Goal: Task Accomplishment & Management: Manage account settings

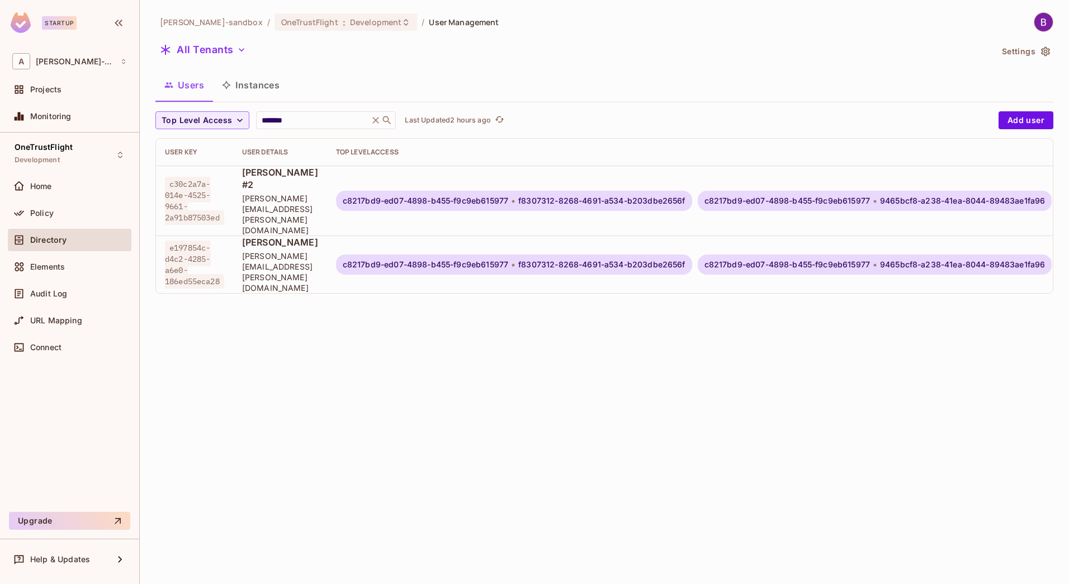
click at [318, 250] on span "[PERSON_NAME][EMAIL_ADDRESS][PERSON_NAME][DOMAIN_NAME]" at bounding box center [280, 271] width 76 height 42
click at [446, 269] on div "Top Level Access ******* ​ Last Updated 2 hours ago Add user User Key User Deta…" at bounding box center [604, 206] width 898 height 191
click at [39, 190] on span "Home" at bounding box center [41, 186] width 22 height 9
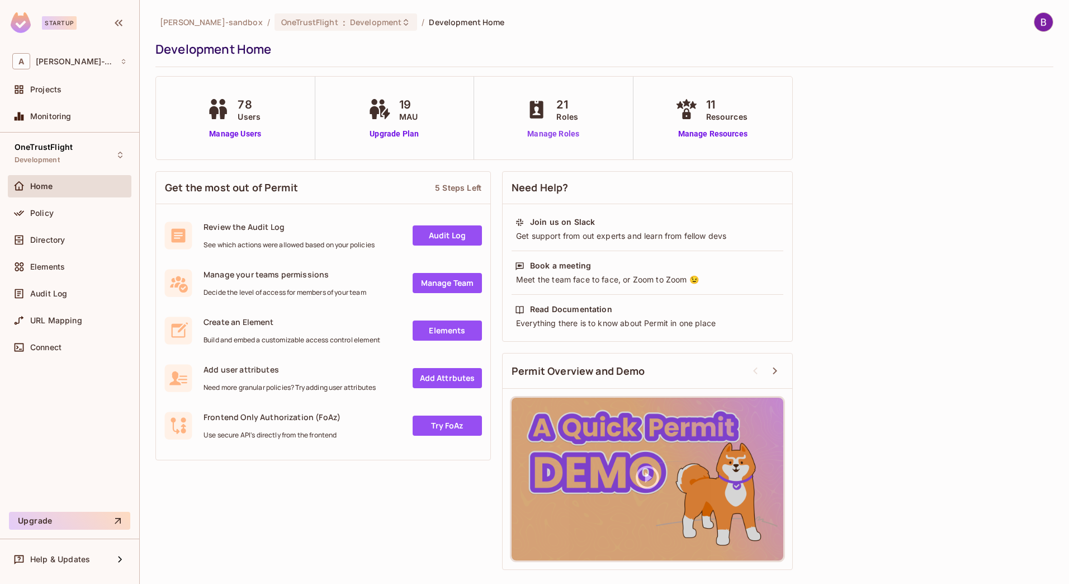
click at [545, 136] on link "Manage Roles" at bounding box center [553, 134] width 61 height 12
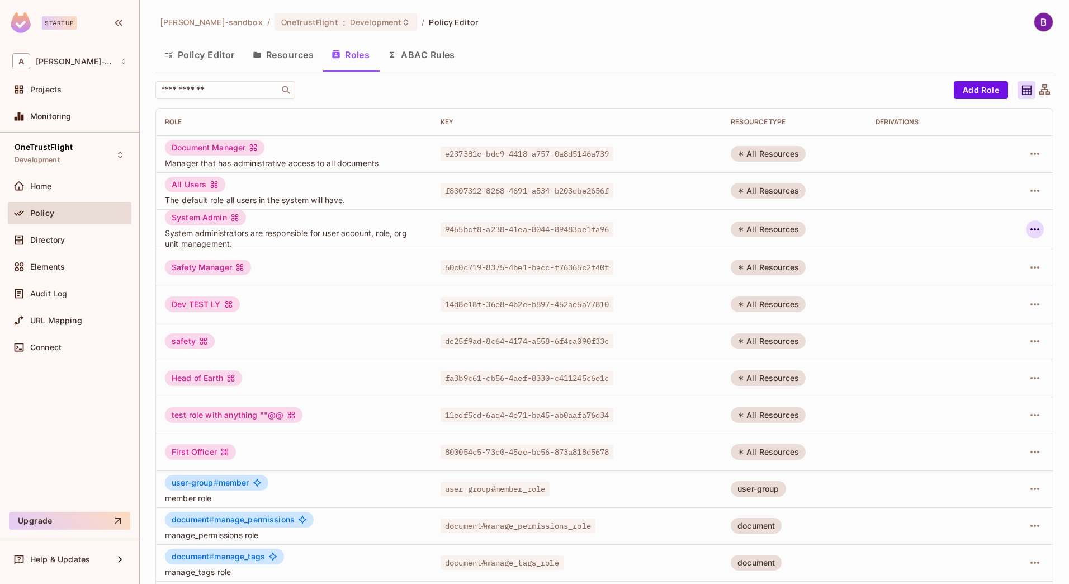
click at [1028, 228] on icon "button" at bounding box center [1034, 229] width 13 height 13
click at [910, 359] on div at bounding box center [534, 292] width 1069 height 584
click at [282, 63] on button "Resources" at bounding box center [283, 55] width 79 height 28
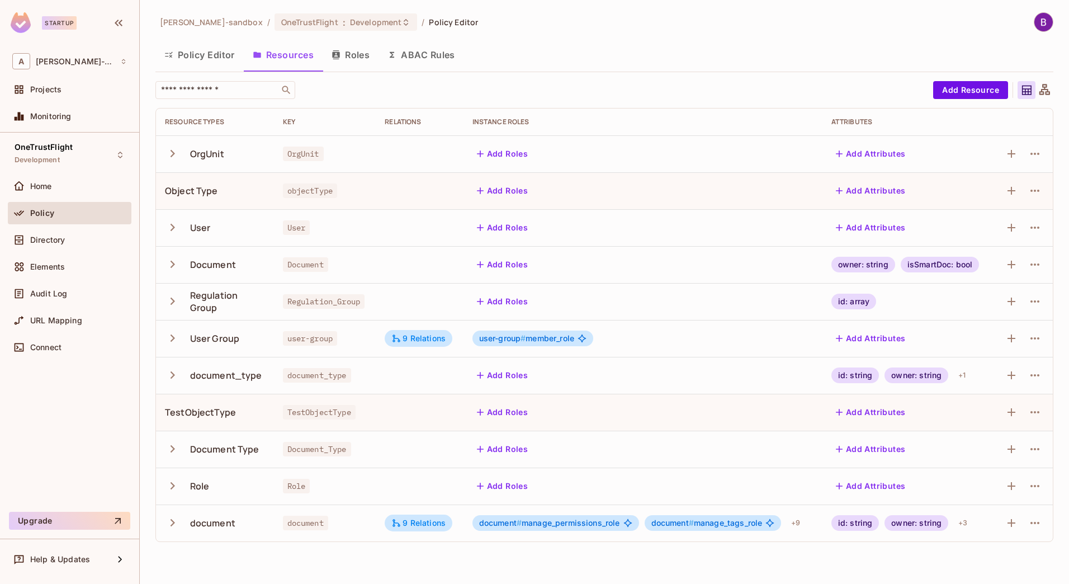
click at [169, 155] on icon "button" at bounding box center [172, 153] width 15 height 15
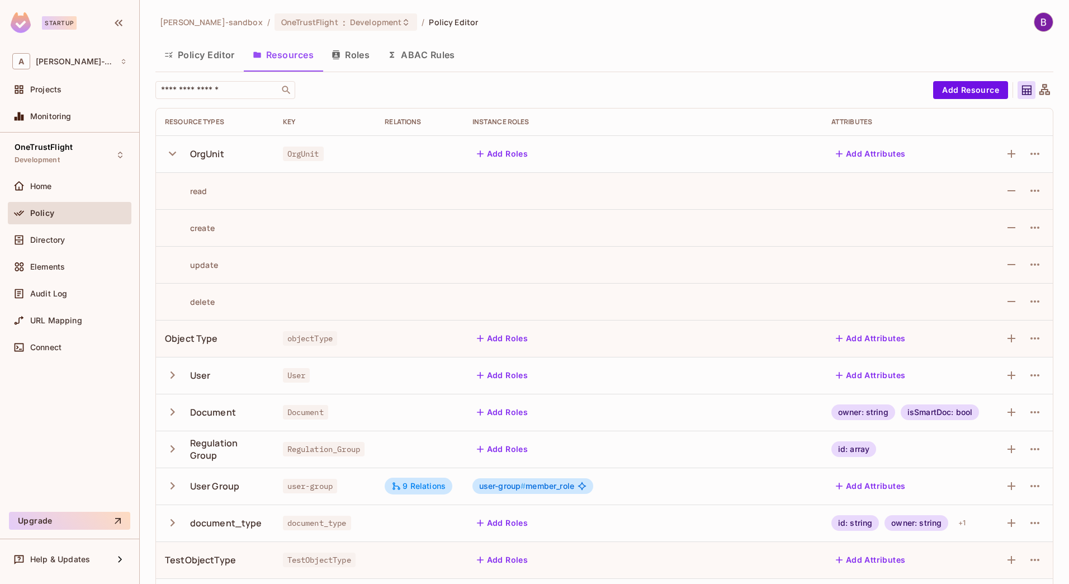
click at [169, 155] on icon "button" at bounding box center [172, 153] width 15 height 15
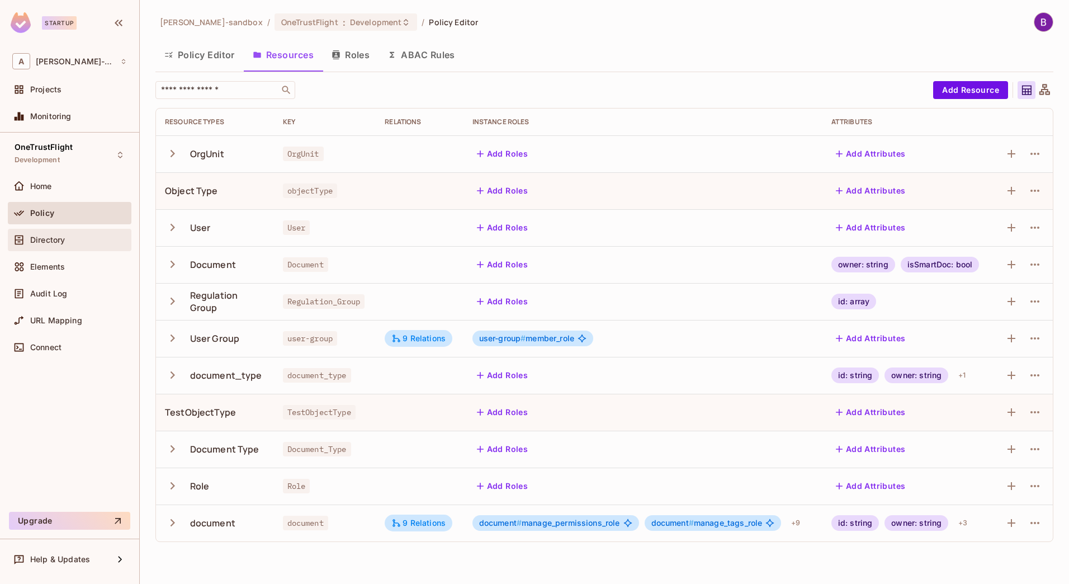
click at [49, 240] on span "Directory" at bounding box center [47, 239] width 35 height 9
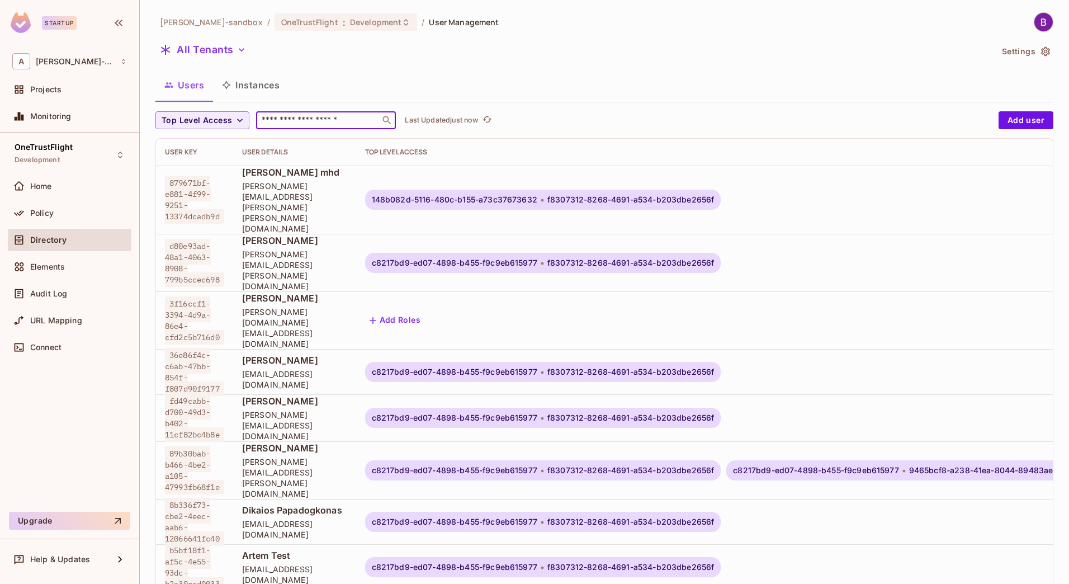
click at [290, 122] on input "text" at bounding box center [317, 120] width 117 height 11
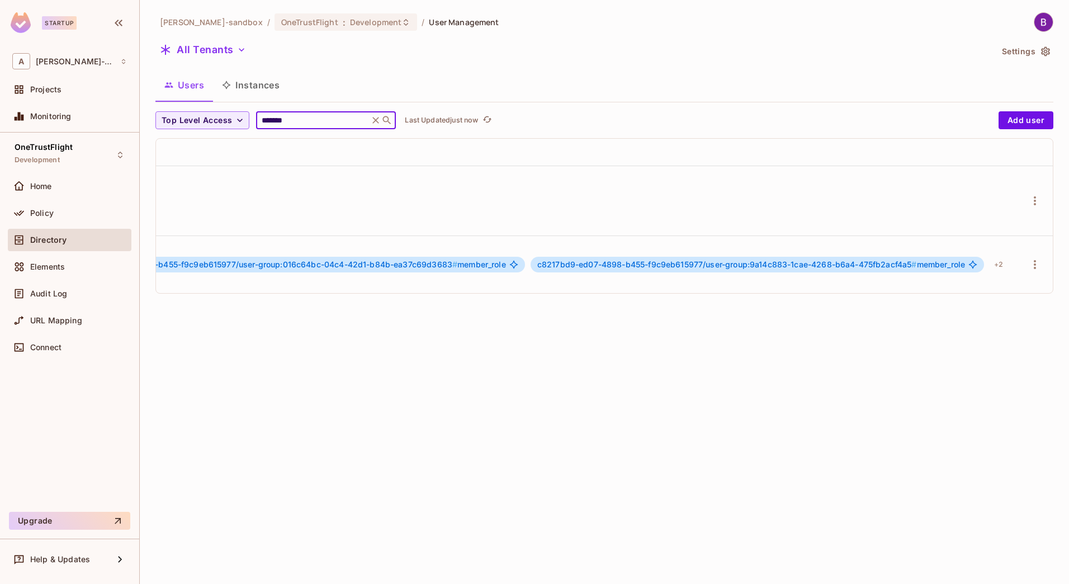
scroll to position [0, 1082]
type input "*******"
click at [1017, 235] on td at bounding box center [1035, 264] width 36 height 58
click at [1028, 258] on icon "button" at bounding box center [1034, 264] width 13 height 13
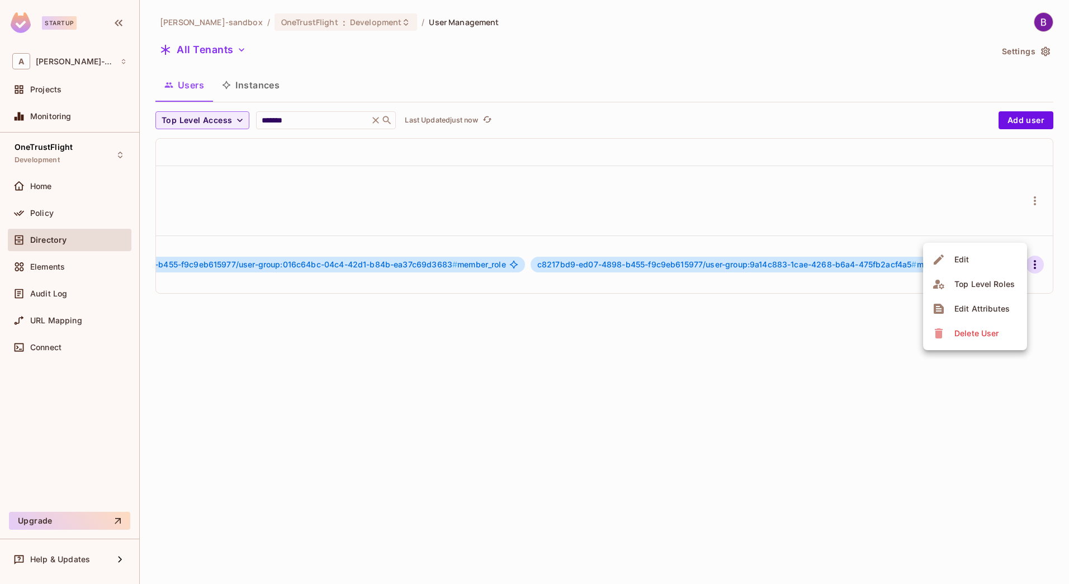
click at [952, 314] on span "Edit Attributes" at bounding box center [982, 309] width 62 height 18
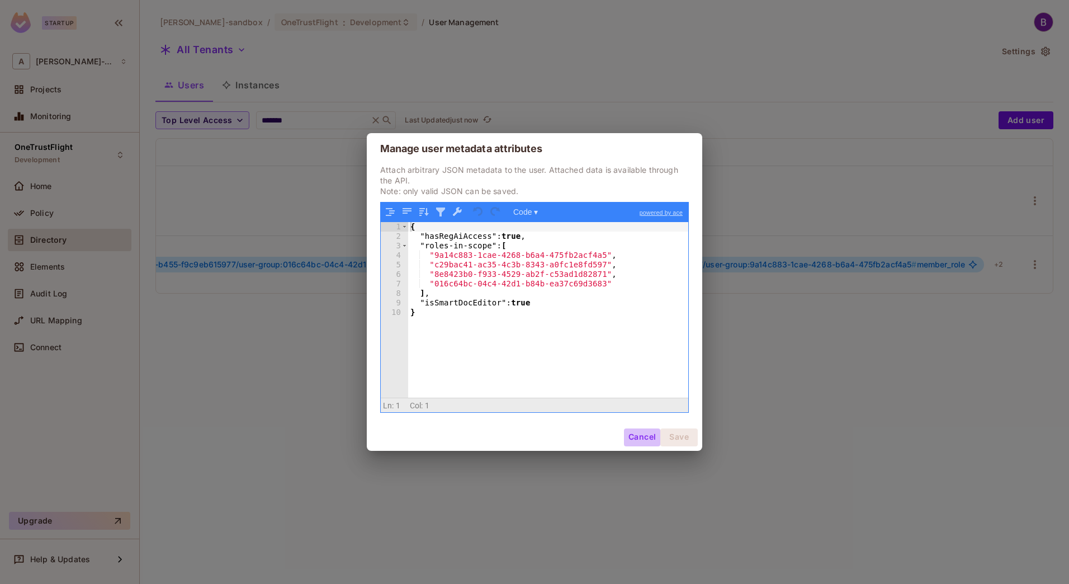
click at [641, 440] on button "Cancel" at bounding box center [642, 437] width 36 height 18
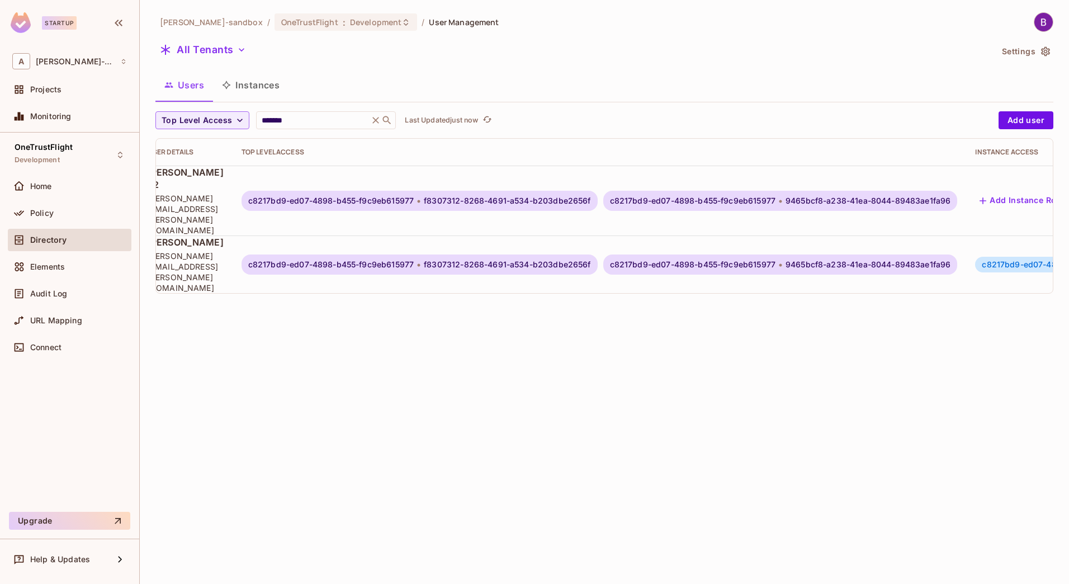
scroll to position [0, 95]
click at [567, 235] on td "c8217bd9-ed07-4898-b455-f9c9eb615977 f8307312-8268-4691-a534-b203dbe2656f c8217…" at bounding box center [599, 264] width 734 height 58
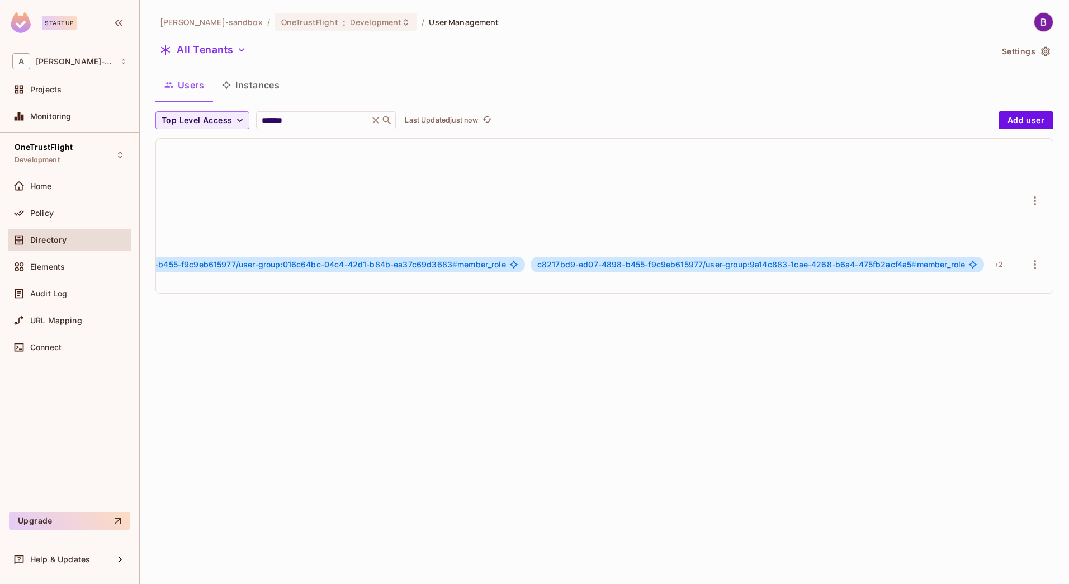
scroll to position [0, 1082]
click at [1028, 258] on icon "button" at bounding box center [1034, 264] width 13 height 13
click at [955, 264] on div "Edit" at bounding box center [961, 259] width 15 height 11
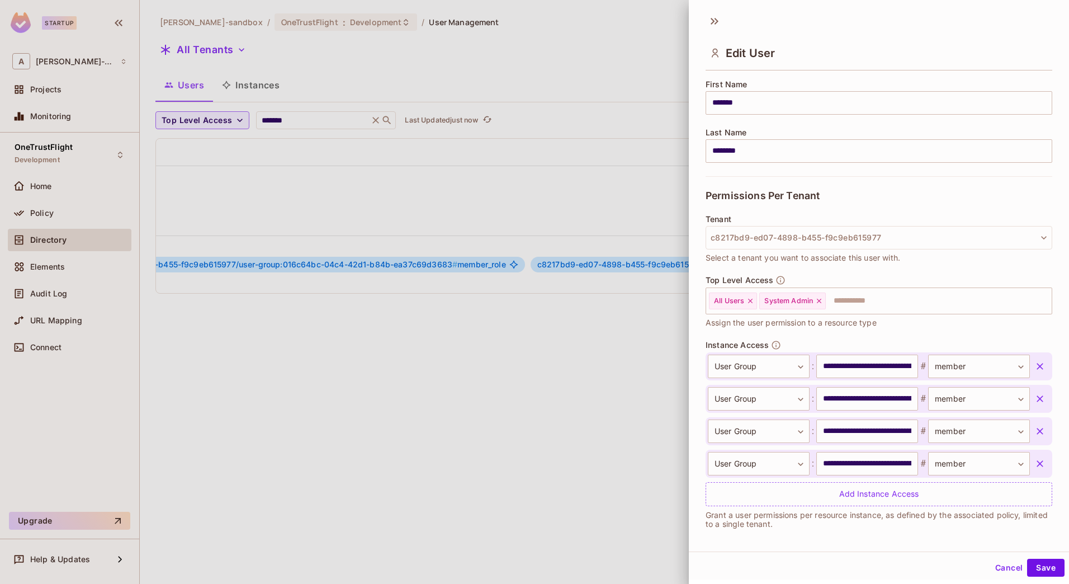
scroll to position [141, 0]
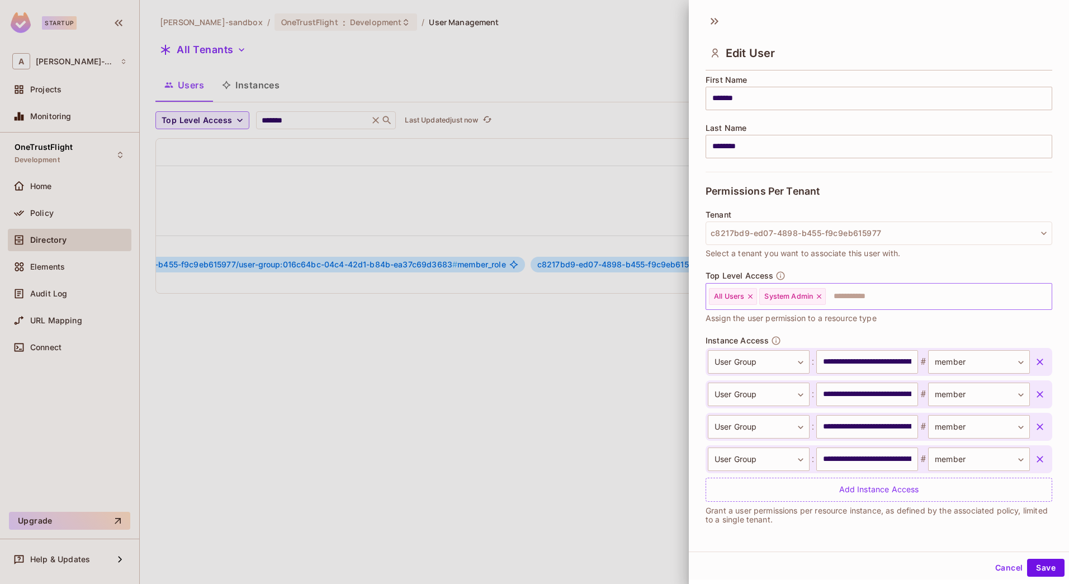
click at [821, 297] on icon at bounding box center [819, 296] width 8 height 8
click at [1027, 563] on button "Save" at bounding box center [1045, 567] width 37 height 18
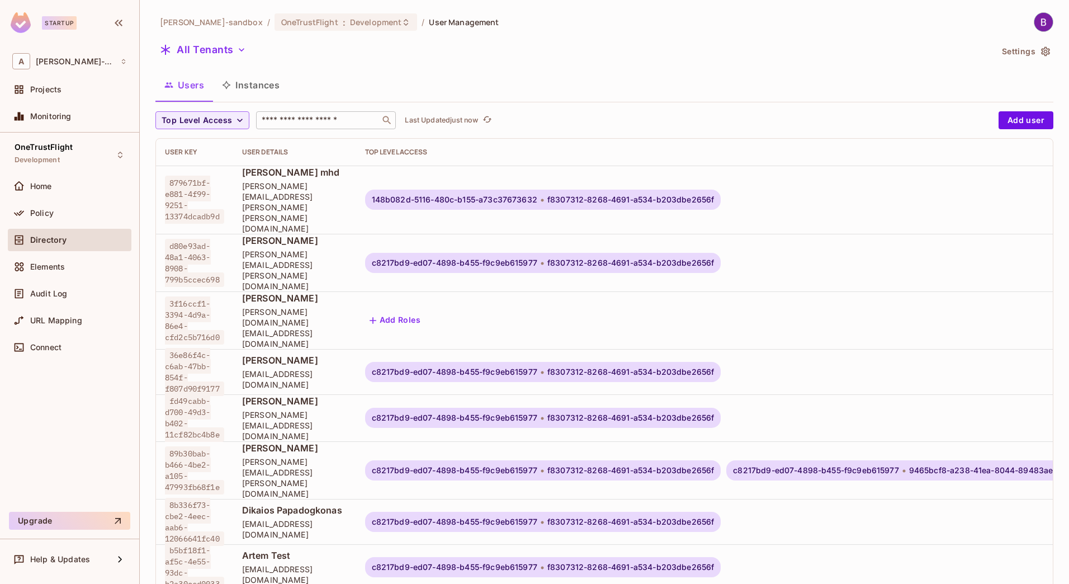
click at [312, 127] on div "​" at bounding box center [326, 120] width 140 height 18
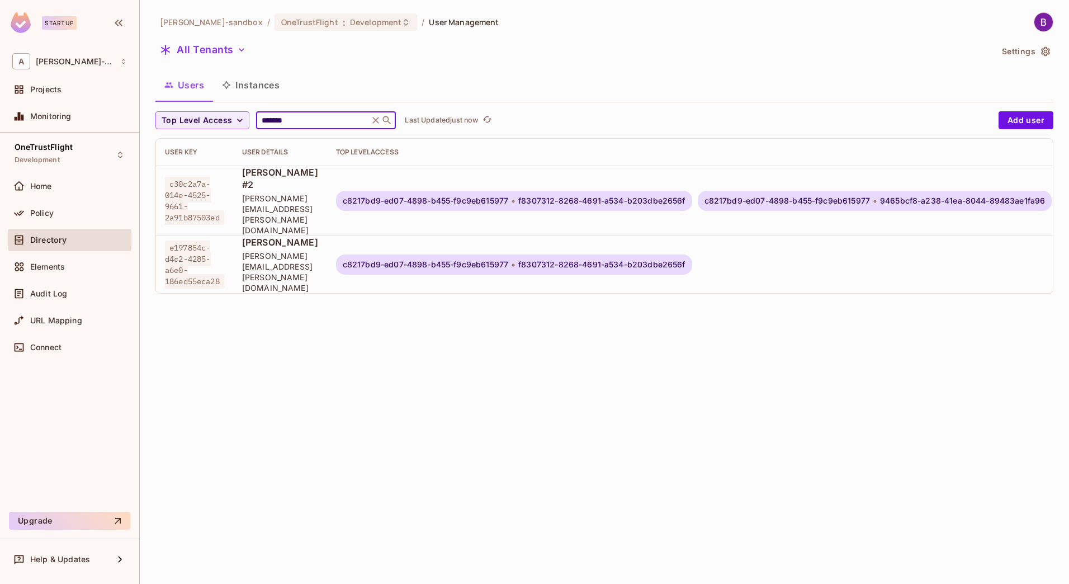
type input "*******"
click at [774, 244] on td "c8217bd9-ed07-4898-b455-f9c9eb615977 f8307312-8268-4691-a534-b203dbe2656f" at bounding box center [694, 264] width 734 height 58
click at [637, 260] on span "f8307312-8268-4691-a534-b203dbe2656f" at bounding box center [601, 264] width 167 height 9
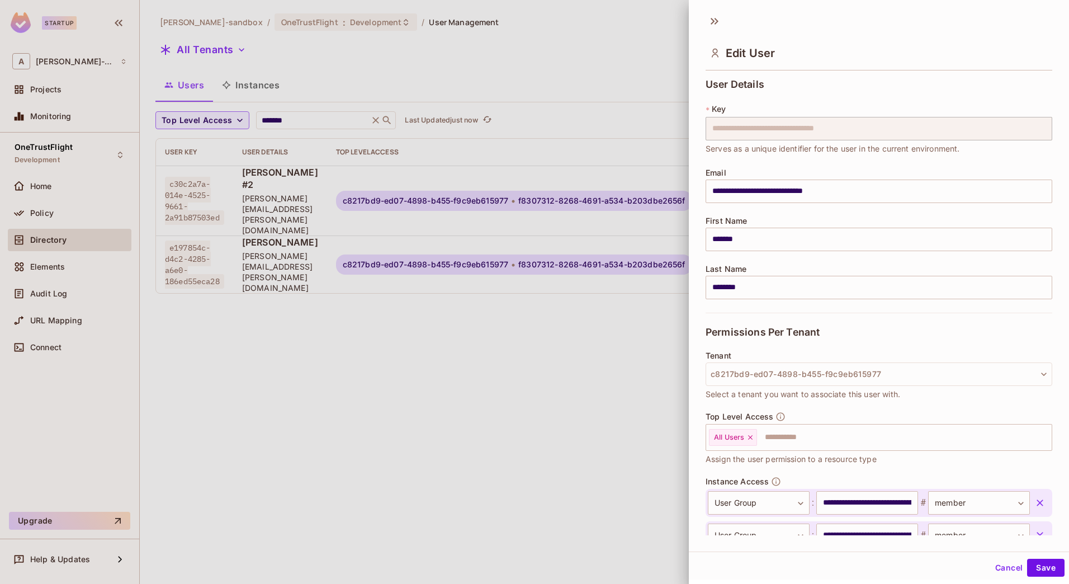
scroll to position [141, 0]
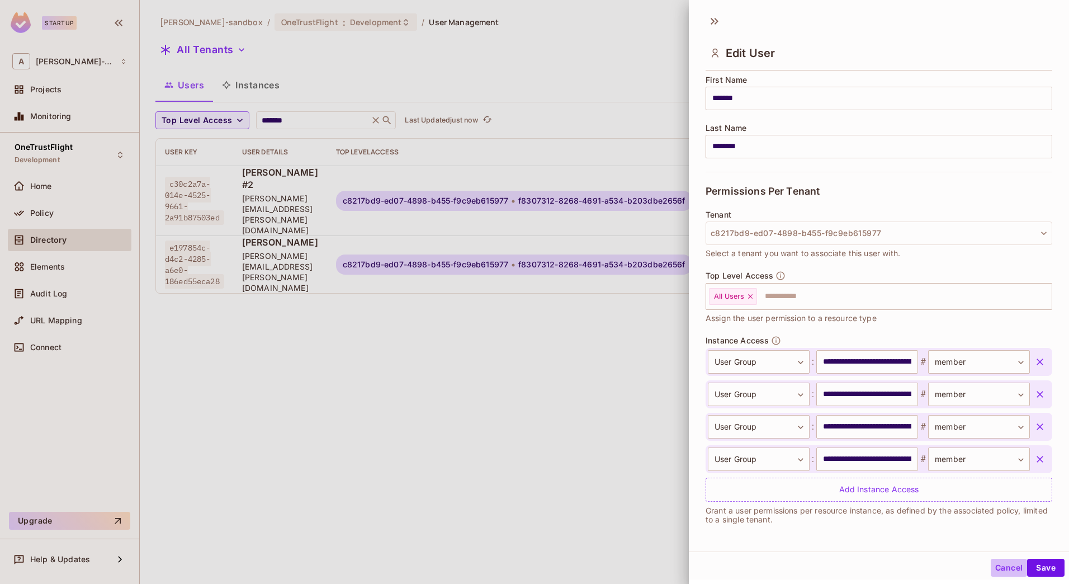
click at [997, 568] on button "Cancel" at bounding box center [1009, 567] width 36 height 18
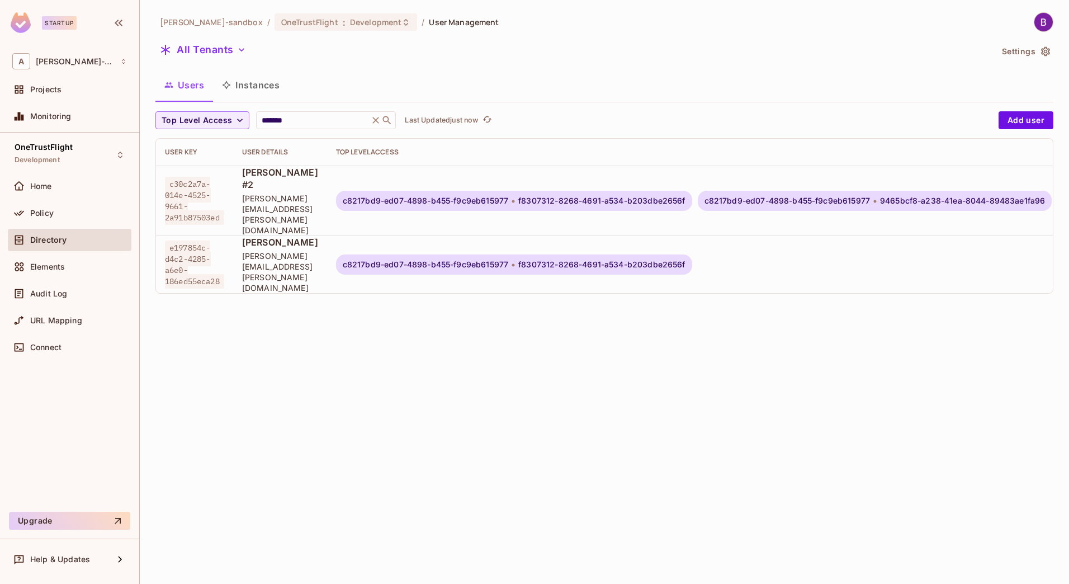
click at [599, 260] on span "f8307312-8268-4691-a534-b203dbe2656f" at bounding box center [601, 264] width 167 height 9
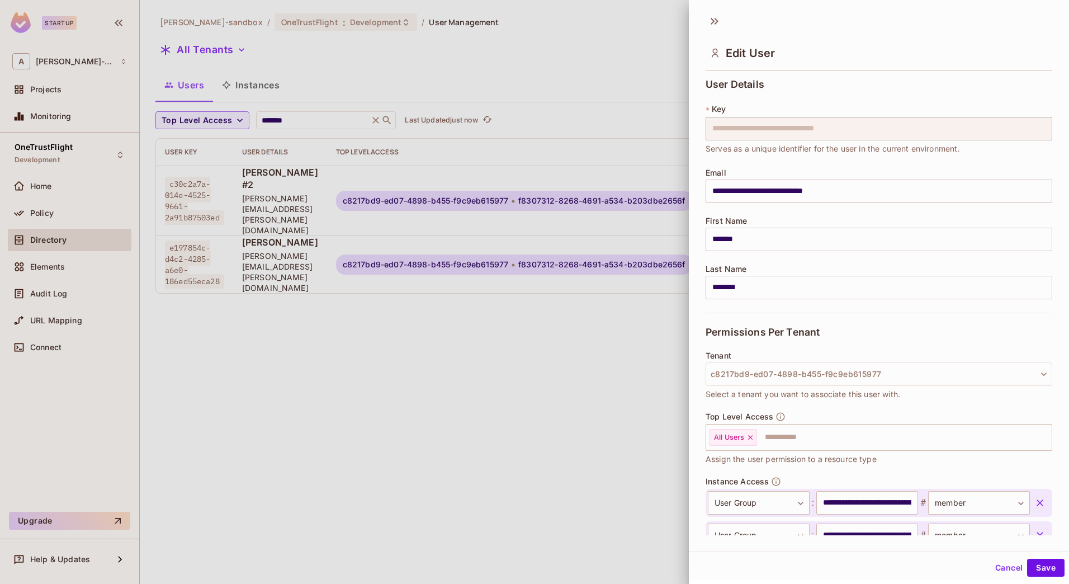
click at [599, 237] on div at bounding box center [534, 292] width 1069 height 584
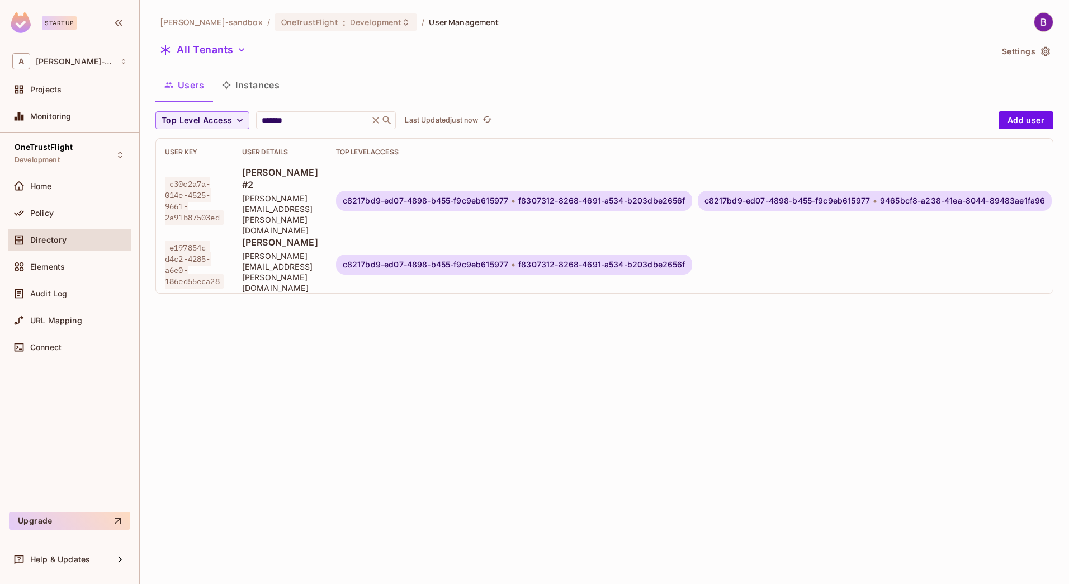
click at [600, 260] on span "f8307312-8268-4691-a534-b203dbe2656f" at bounding box center [601, 264] width 167 height 9
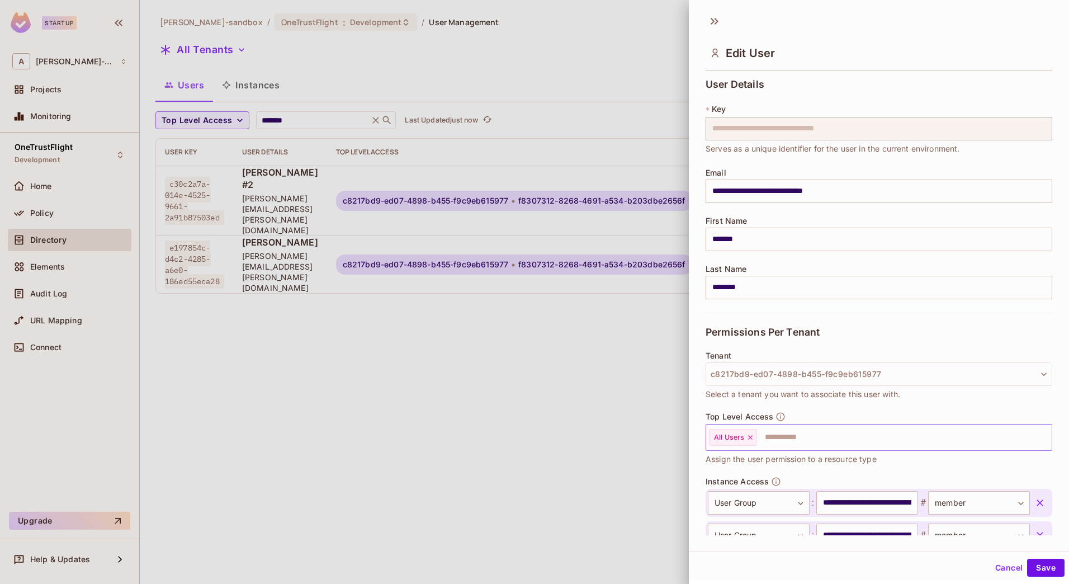
click at [735, 440] on span "All Users" at bounding box center [729, 437] width 30 height 9
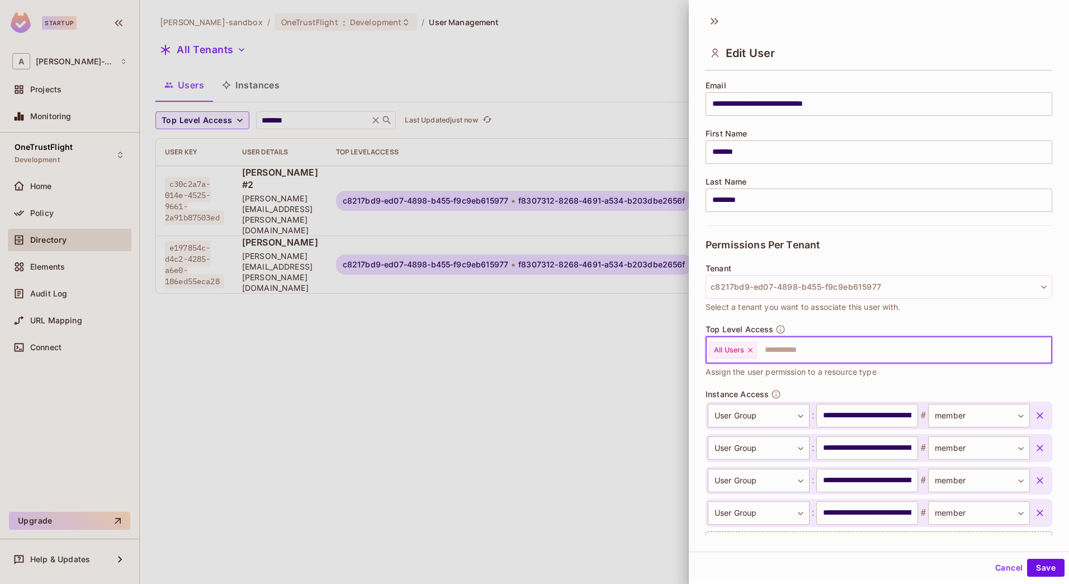
scroll to position [87, 0]
click at [750, 348] on icon at bounding box center [750, 351] width 8 height 8
click at [1030, 562] on button "Save" at bounding box center [1045, 567] width 37 height 18
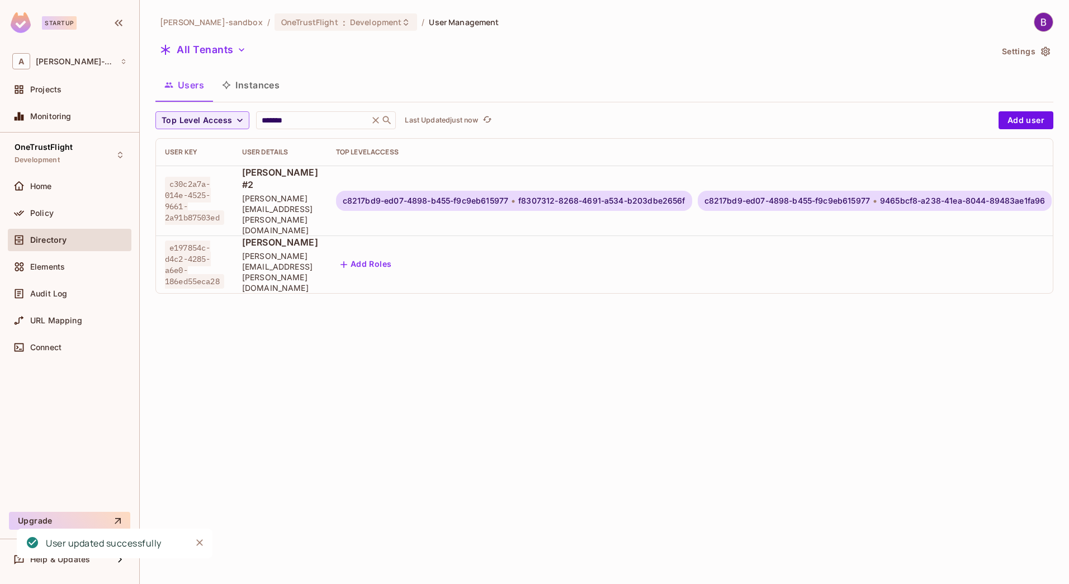
click at [396, 255] on button "Add Roles" at bounding box center [366, 264] width 60 height 18
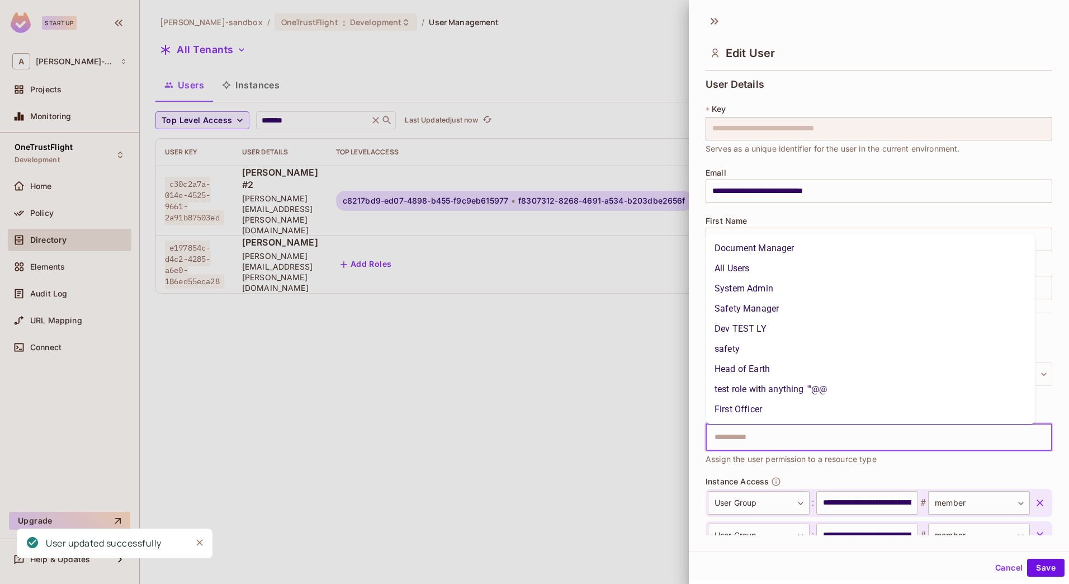
click at [732, 437] on input "text" at bounding box center [869, 437] width 323 height 22
click at [731, 284] on li "System Admin" at bounding box center [871, 288] width 330 height 20
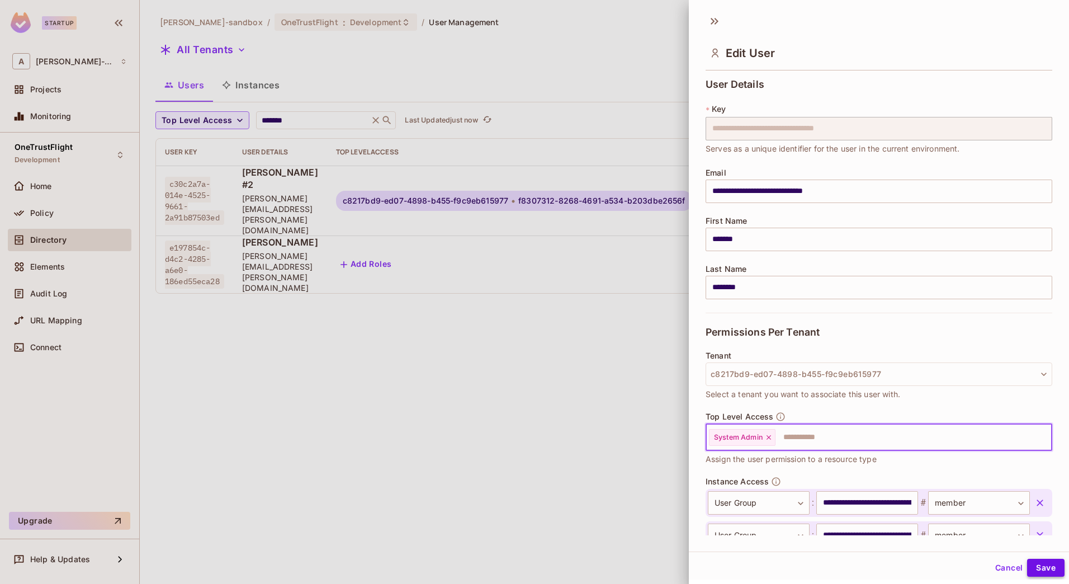
click at [1038, 564] on button "Save" at bounding box center [1045, 567] width 37 height 18
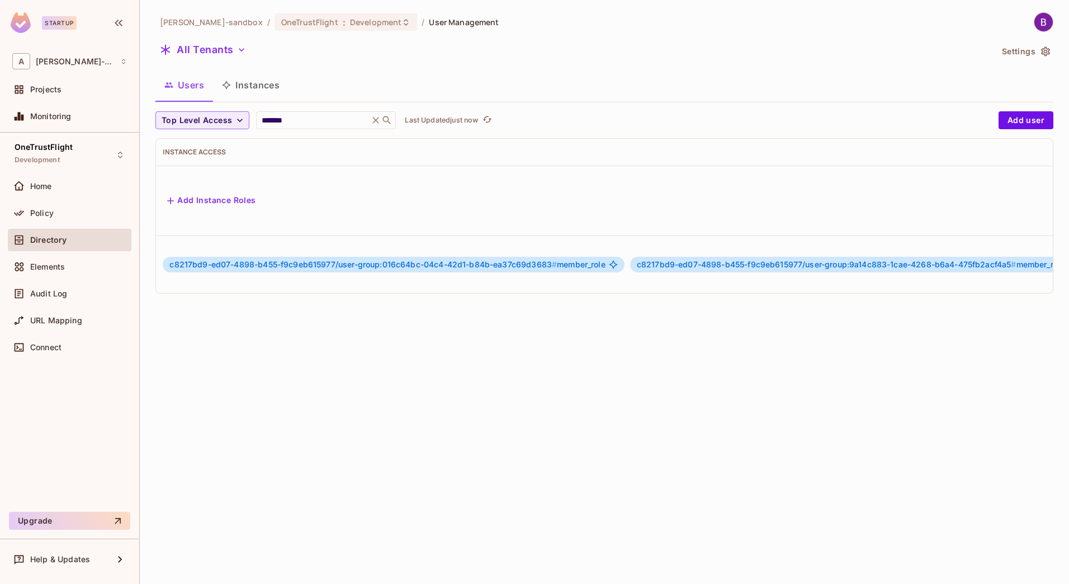
scroll to position [0, 934]
drag, startPoint x: 939, startPoint y: 268, endPoint x: 973, endPoint y: 269, distance: 33.6
click at [973, 269] on div "Top Level Access ******* ​ Last Updated just now Add user User Key User Details…" at bounding box center [604, 206] width 898 height 191
click at [1020, 235] on td at bounding box center [1035, 264] width 36 height 58
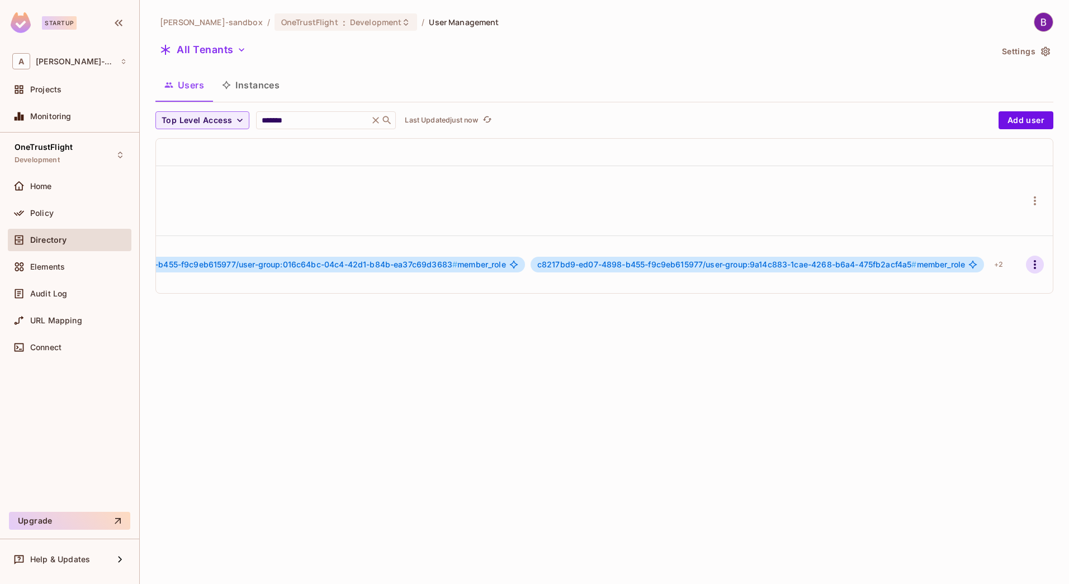
click at [1028, 258] on icon "button" at bounding box center [1034, 264] width 13 height 13
click at [967, 276] on span "Top Level Roles" at bounding box center [984, 284] width 67 height 18
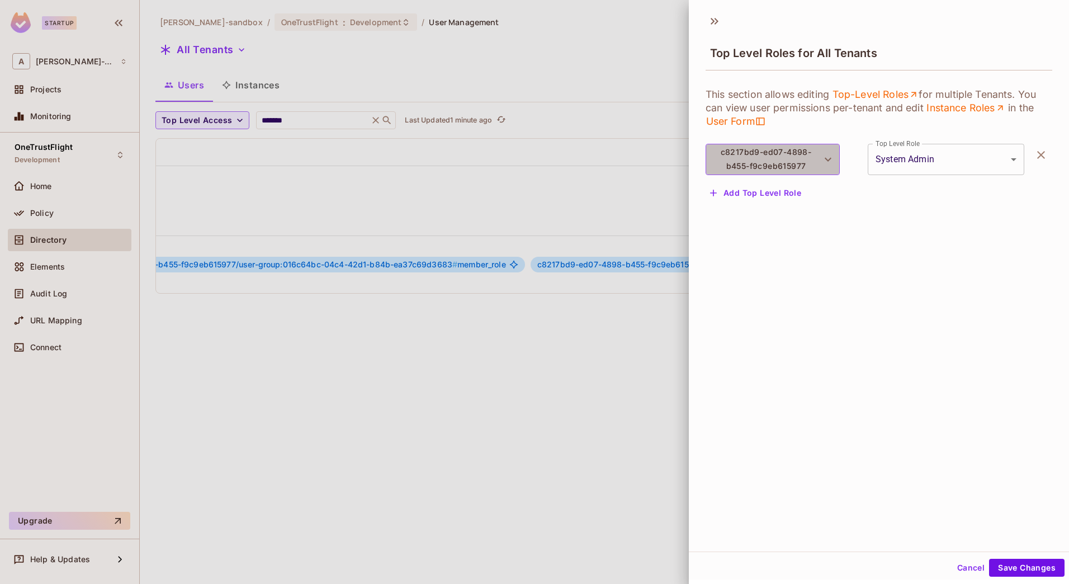
click at [793, 171] on button "c8217bd9-ed07-4898-b455-f9c9eb615977" at bounding box center [773, 159] width 134 height 31
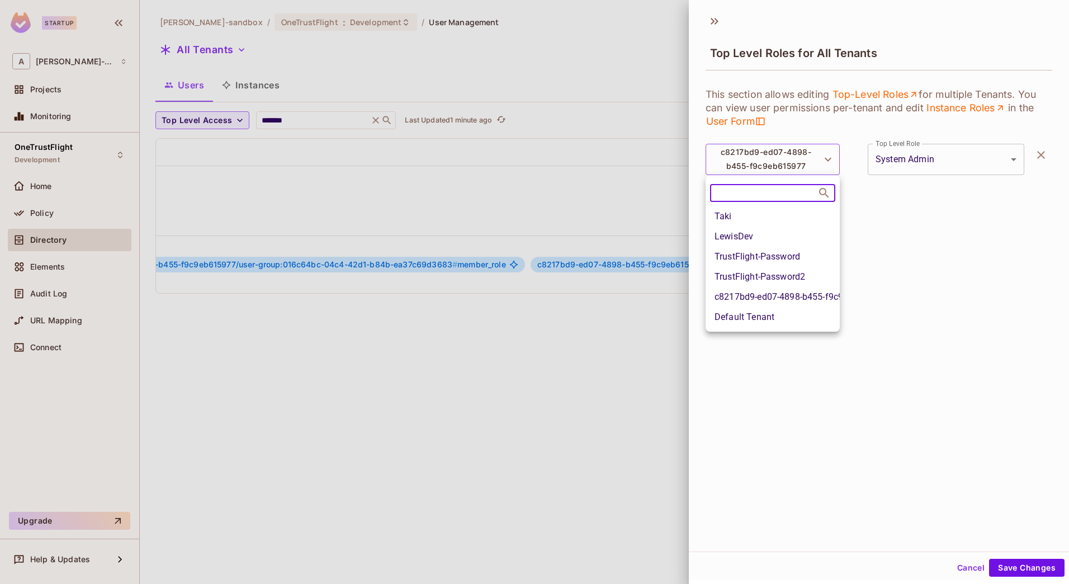
click at [919, 313] on div at bounding box center [534, 292] width 1069 height 584
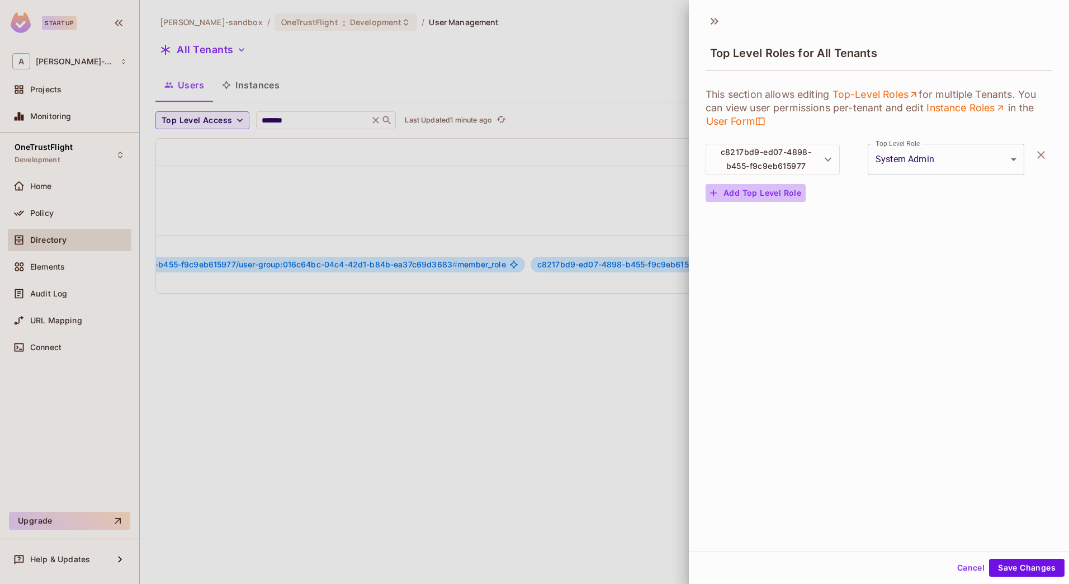
click at [759, 192] on button "Add Top Level Role" at bounding box center [756, 193] width 100 height 18
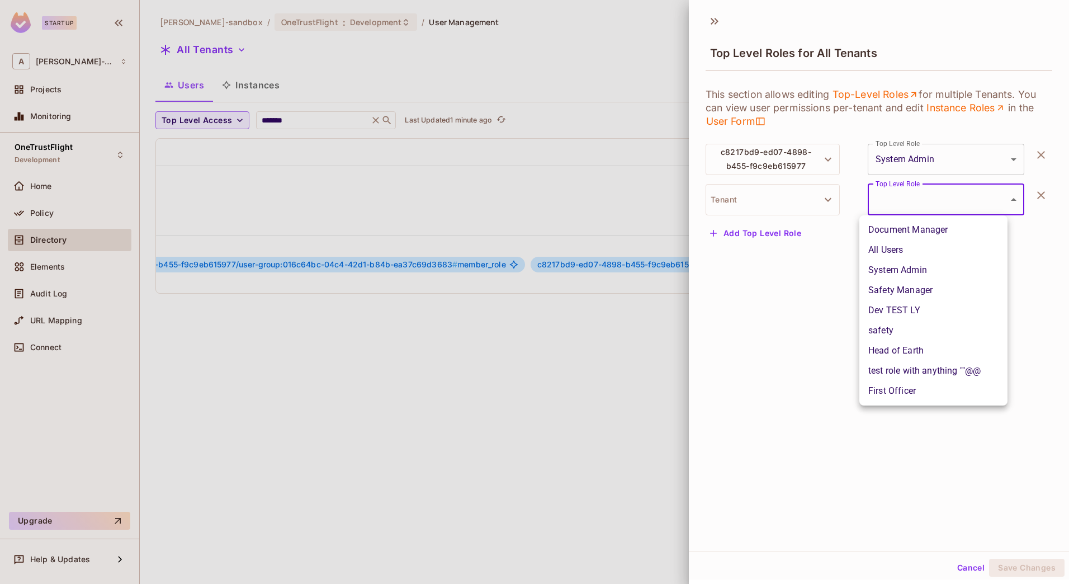
click at [882, 195] on body "Startup A alex-trustflight-sandbox Projects Monitoring OneTrustFlight Developme…" at bounding box center [534, 292] width 1069 height 584
click at [892, 247] on li "All Users" at bounding box center [933, 250] width 148 height 20
type input "**********"
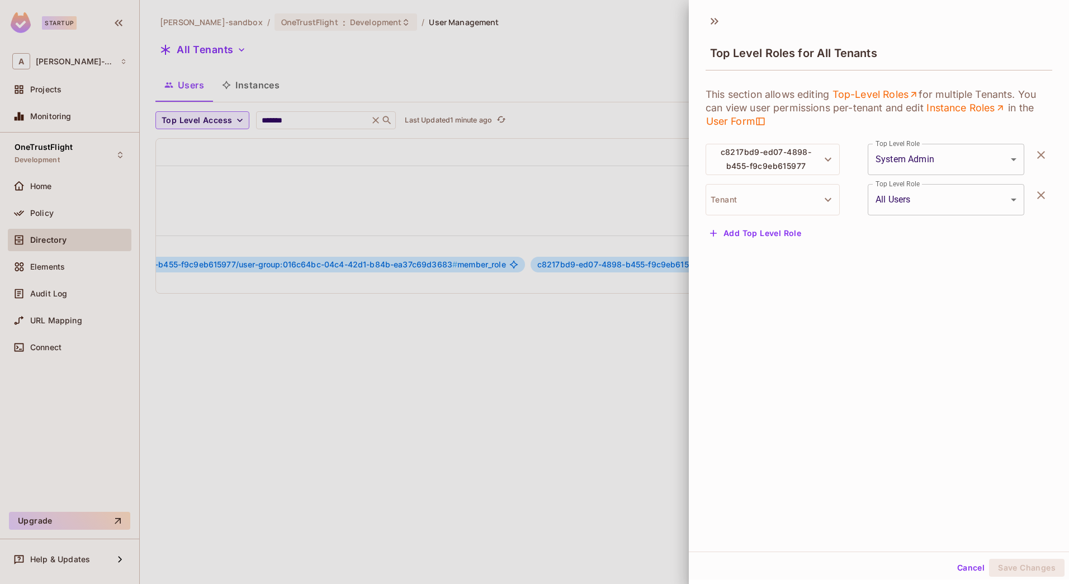
click at [818, 215] on div "**********" at bounding box center [879, 160] width 347 height 163
click at [811, 206] on button "Tenant" at bounding box center [773, 199] width 134 height 31
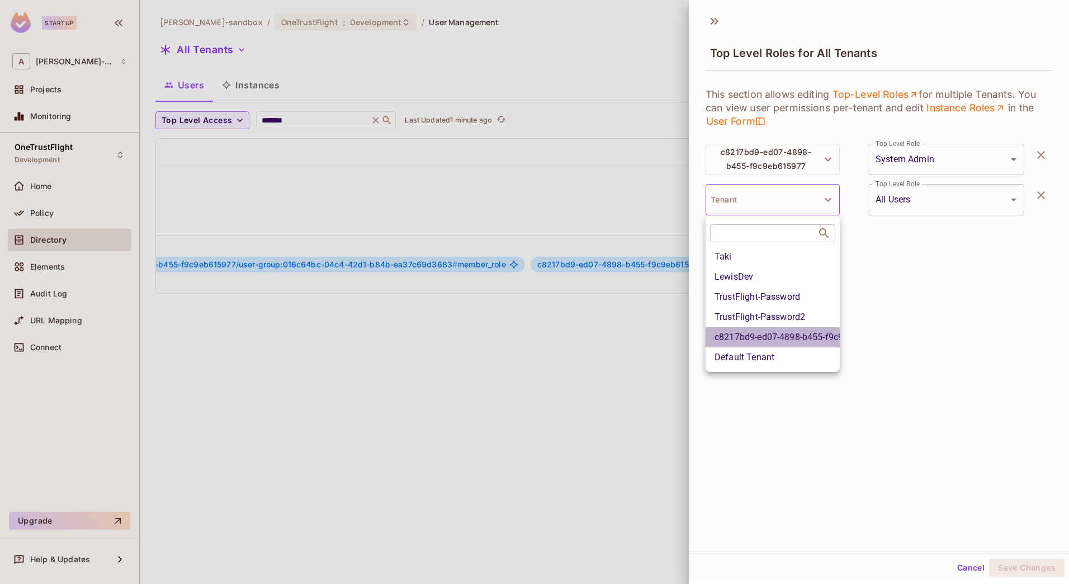
click at [785, 334] on li "c8217bd9-ed07-4898-b455-f9c9eb615977" at bounding box center [773, 337] width 134 height 20
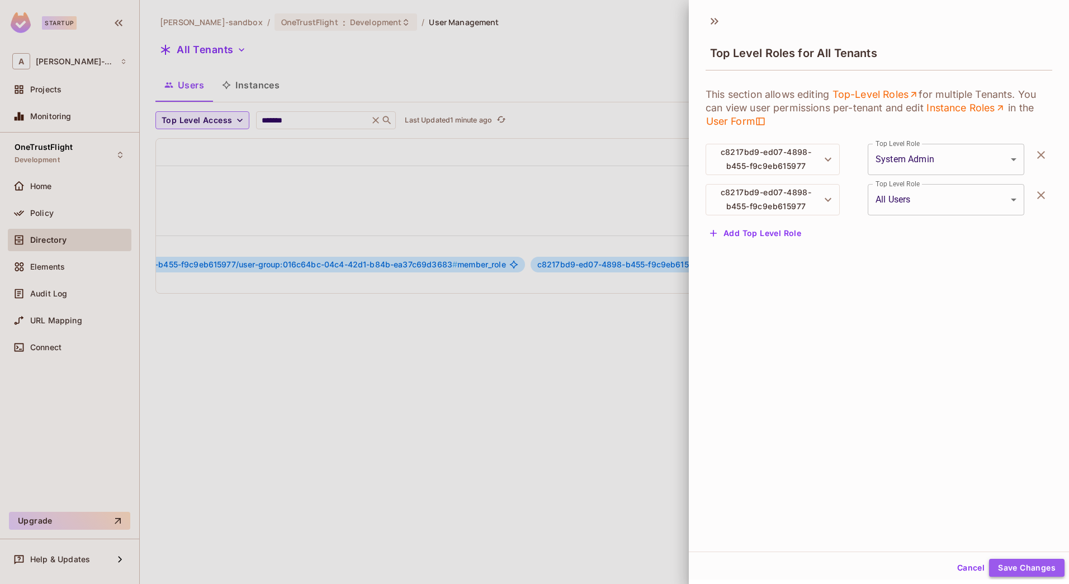
click at [1005, 569] on button "Save Changes" at bounding box center [1026, 567] width 75 height 18
